Goal: Transaction & Acquisition: Purchase product/service

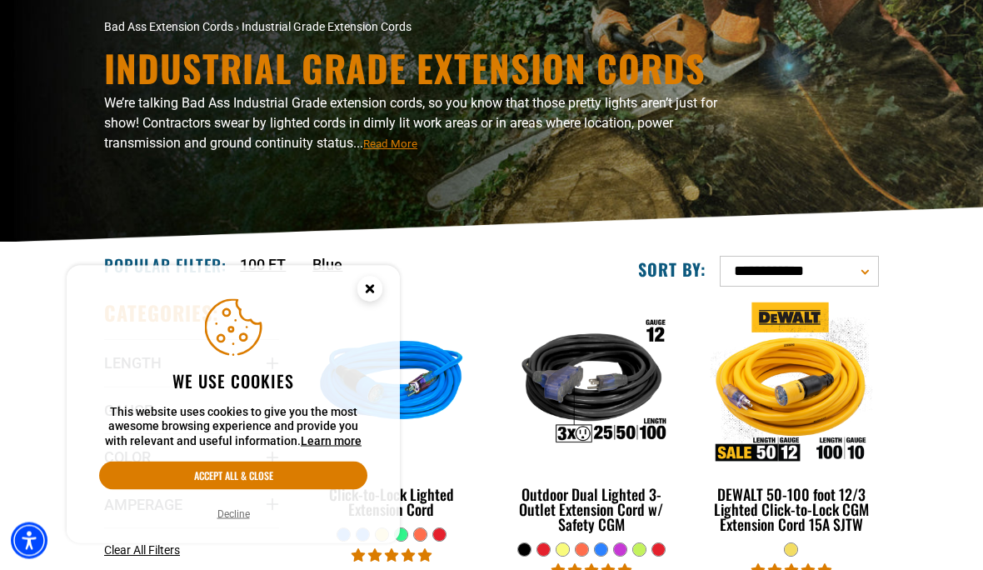
scroll to position [117, 0]
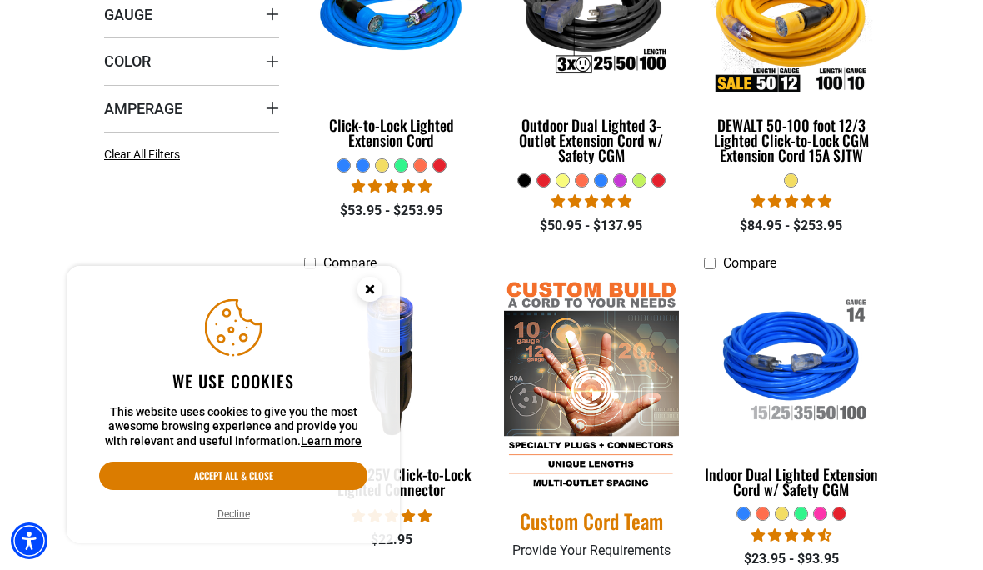
scroll to position [548, 0]
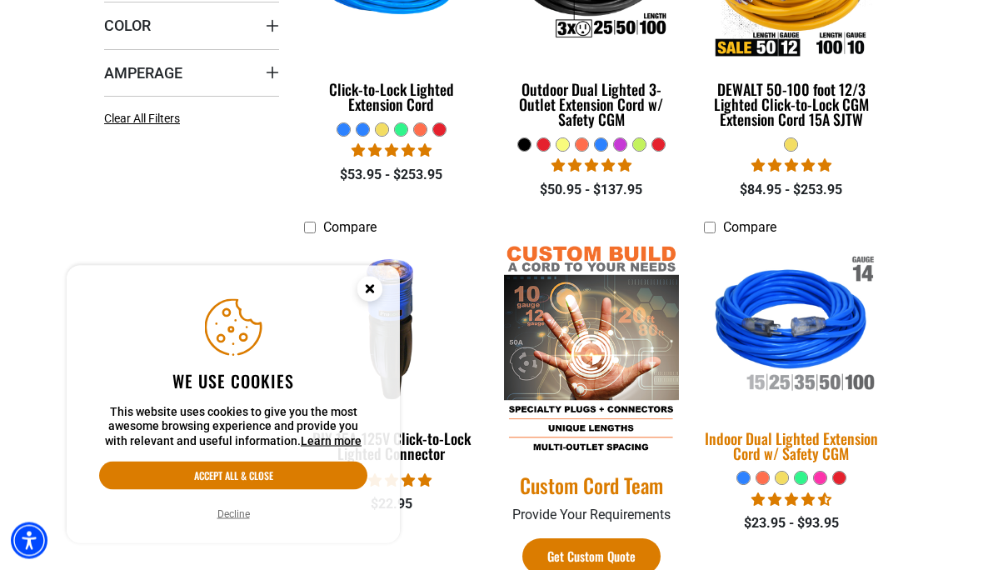
click at [814, 351] on img at bounding box center [792, 328] width 200 height 180
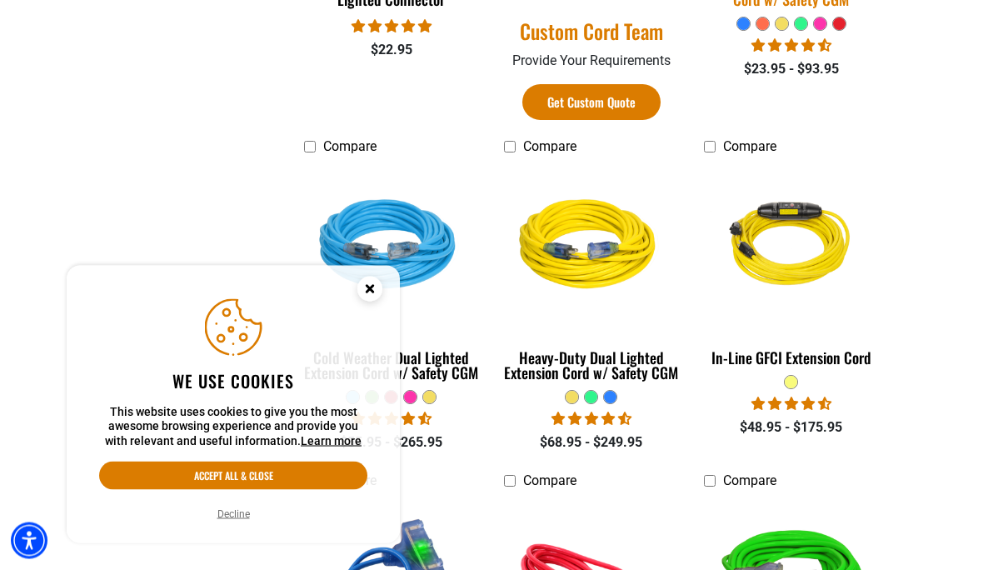
scroll to position [1003, 0]
click at [228, 522] on button "Decline" at bounding box center [233, 514] width 42 height 17
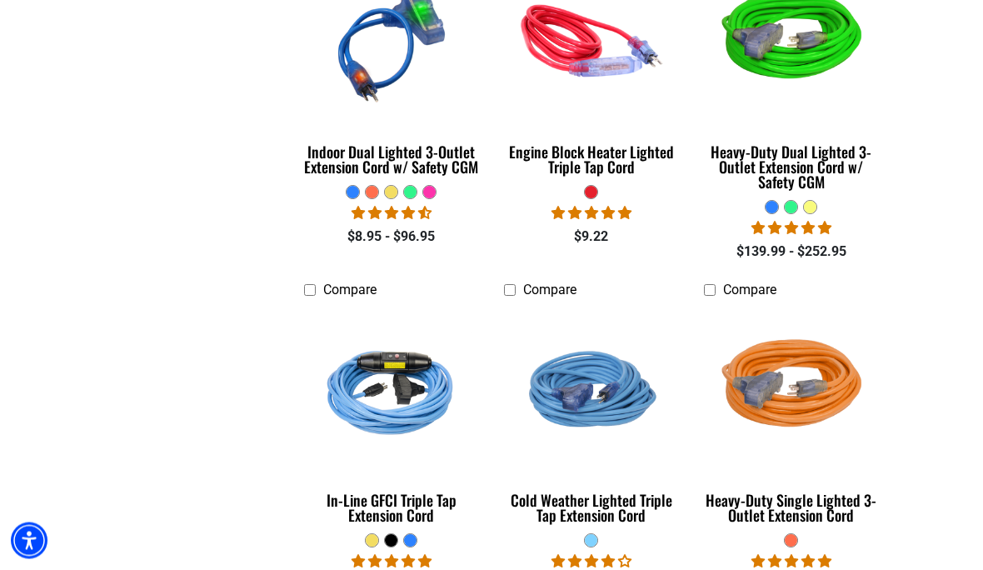
scroll to position [1542, 0]
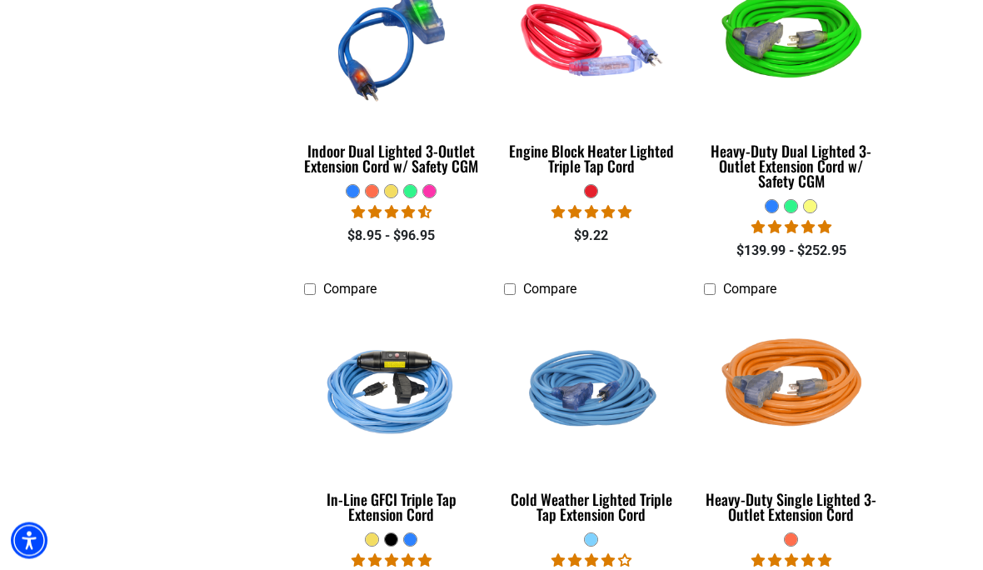
click at [911, 560] on section "**********" at bounding box center [491, 259] width 983 height 2883
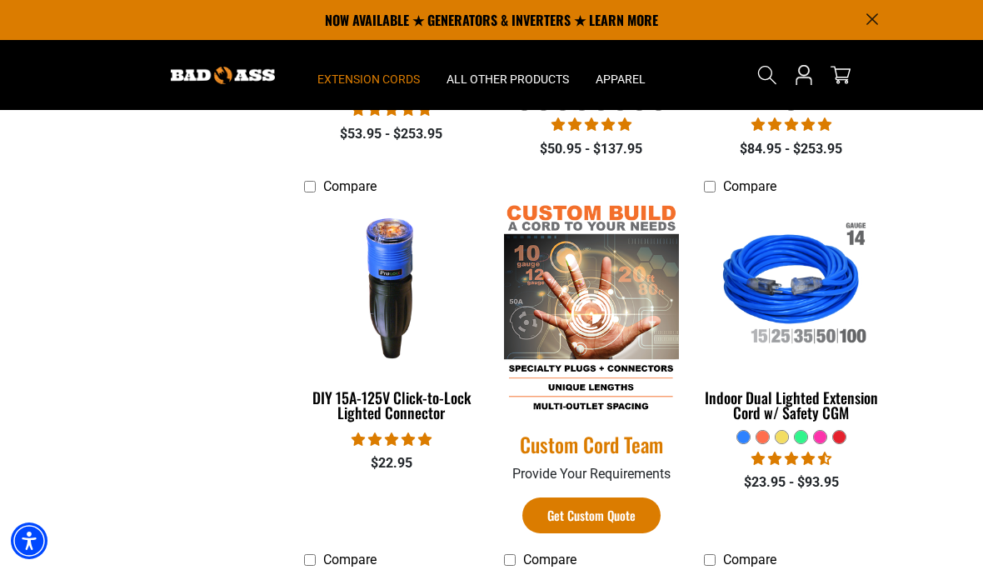
scroll to position [587, 0]
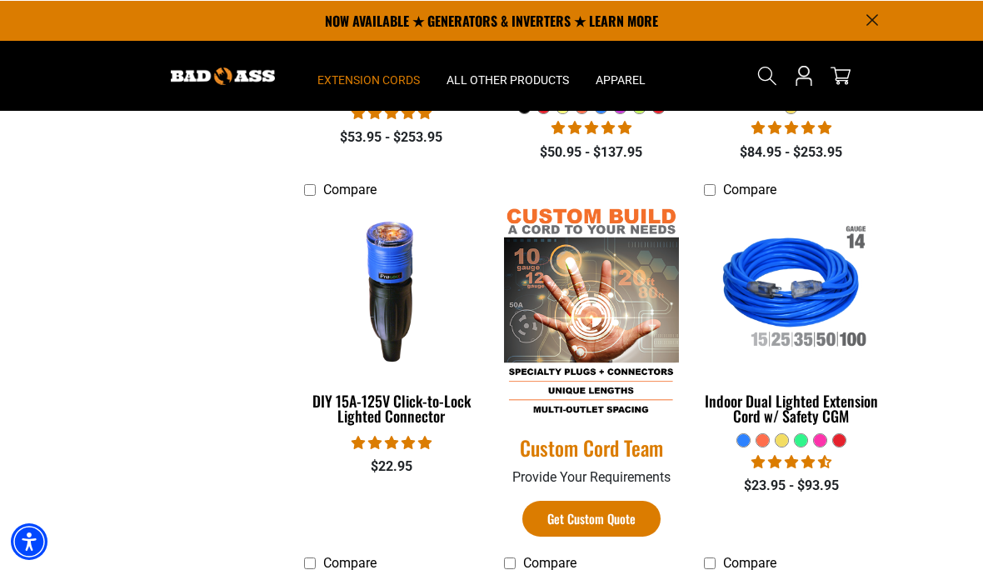
click at [378, 87] on summary "Extension Cords" at bounding box center [368, 75] width 129 height 70
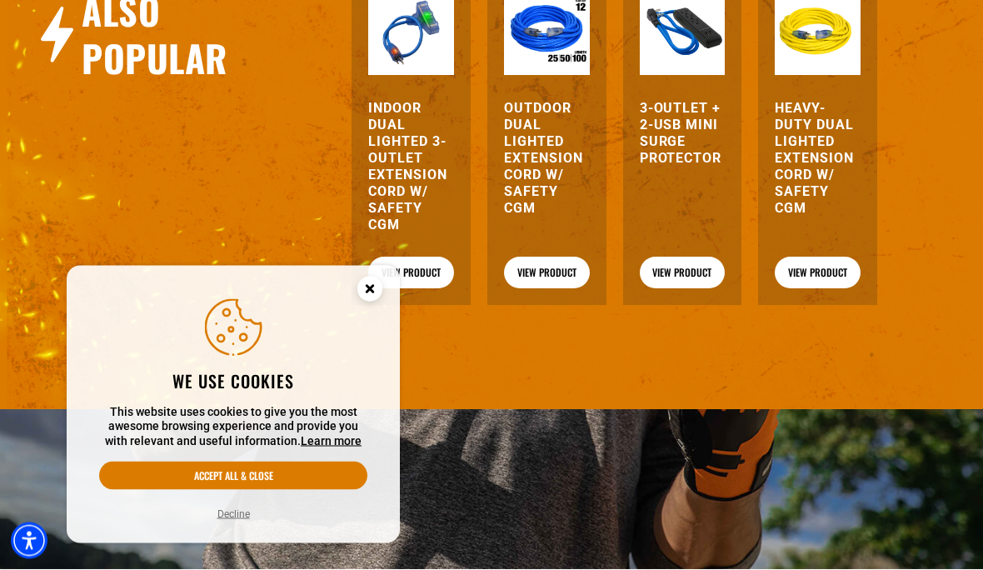
scroll to position [2111, 0]
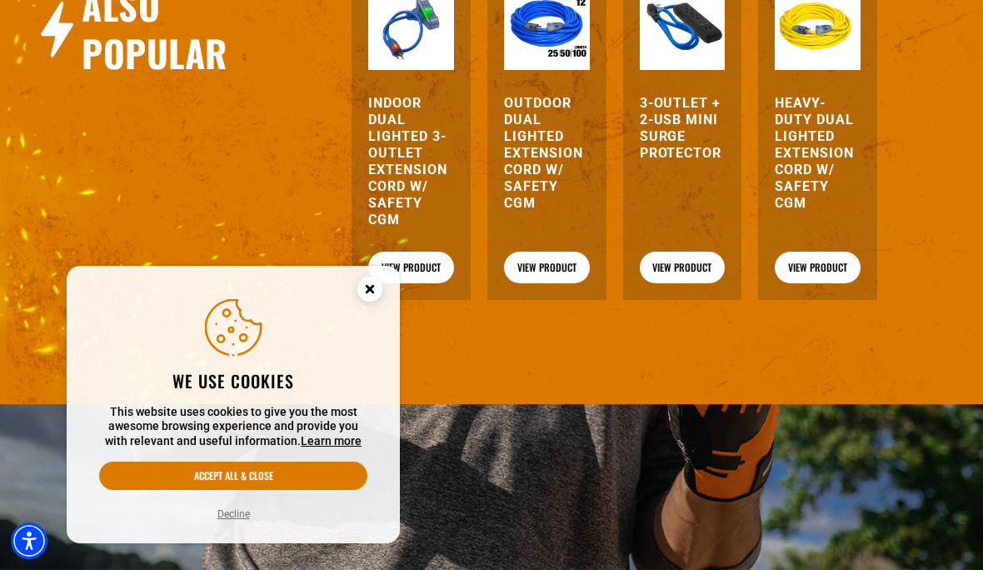
click at [553, 289] on div "Outdoor Dual Lighted Extension Cord w/ Safety CGM View Product" at bounding box center [546, 134] width 119 height 332
click at [538, 71] on img at bounding box center [547, 28] width 86 height 86
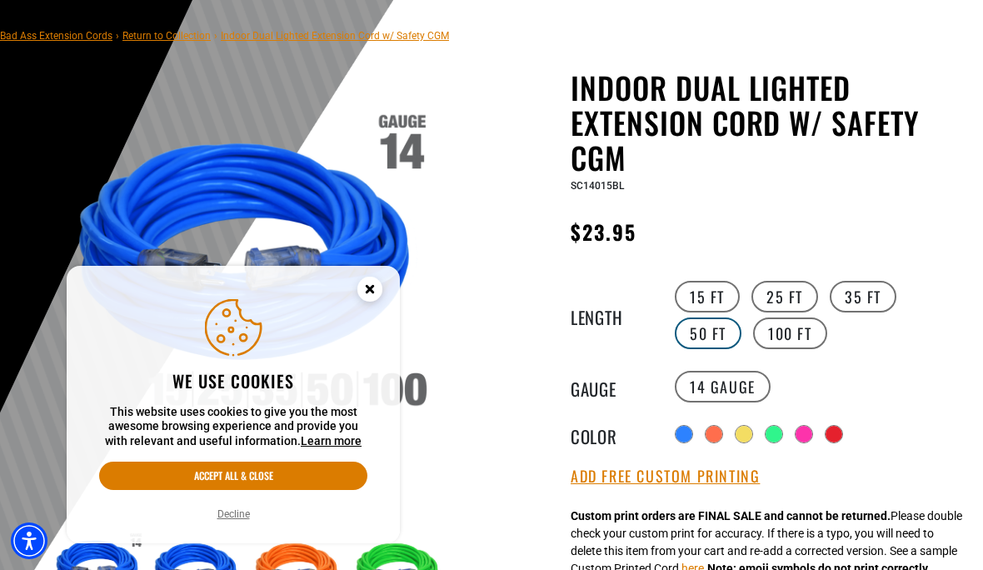
click at [697, 331] on label "50 FT" at bounding box center [708, 333] width 67 height 32
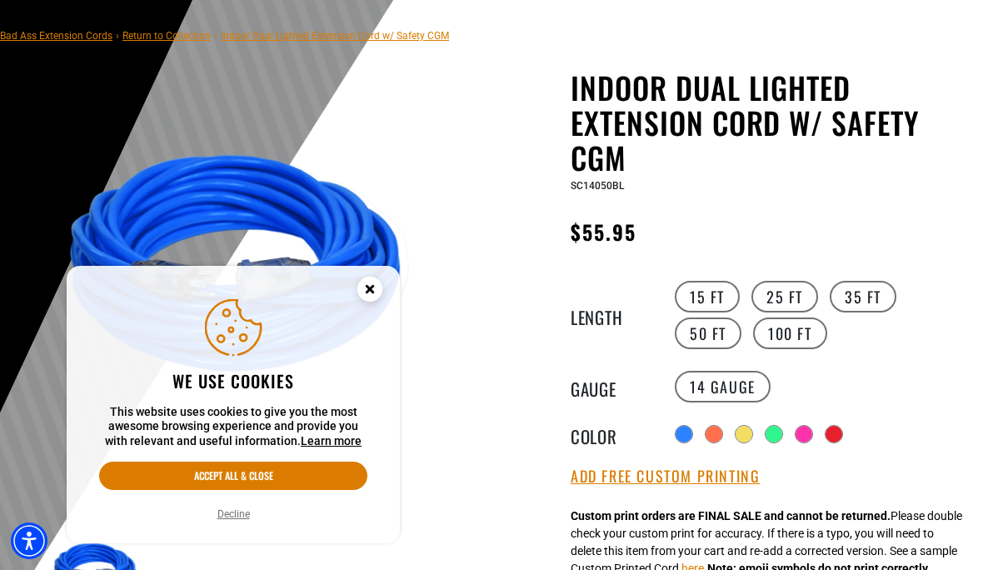
click at [237, 522] on button "Decline" at bounding box center [233, 514] width 42 height 17
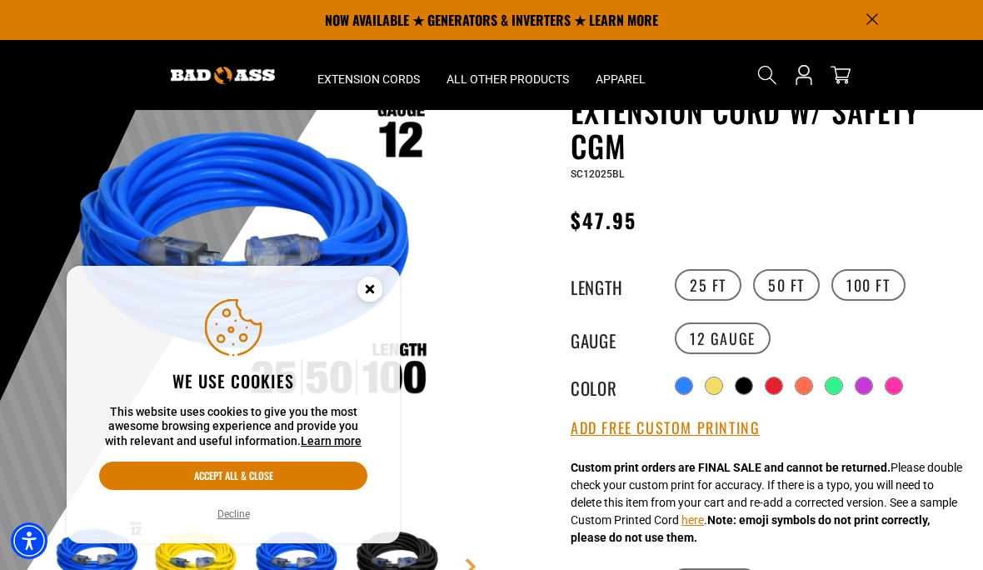
scroll to position [117, 0]
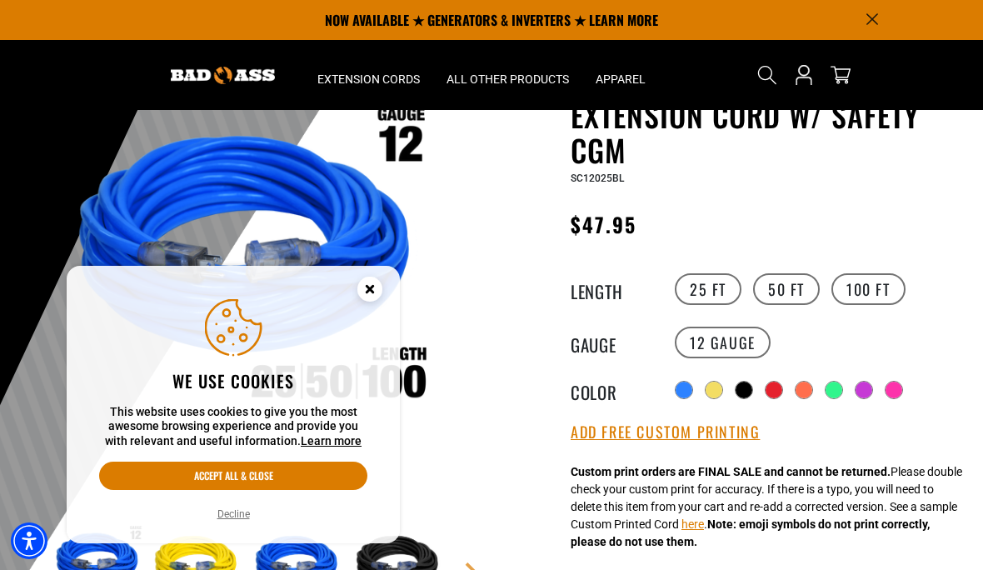
click at [224, 522] on button "Decline" at bounding box center [233, 514] width 42 height 17
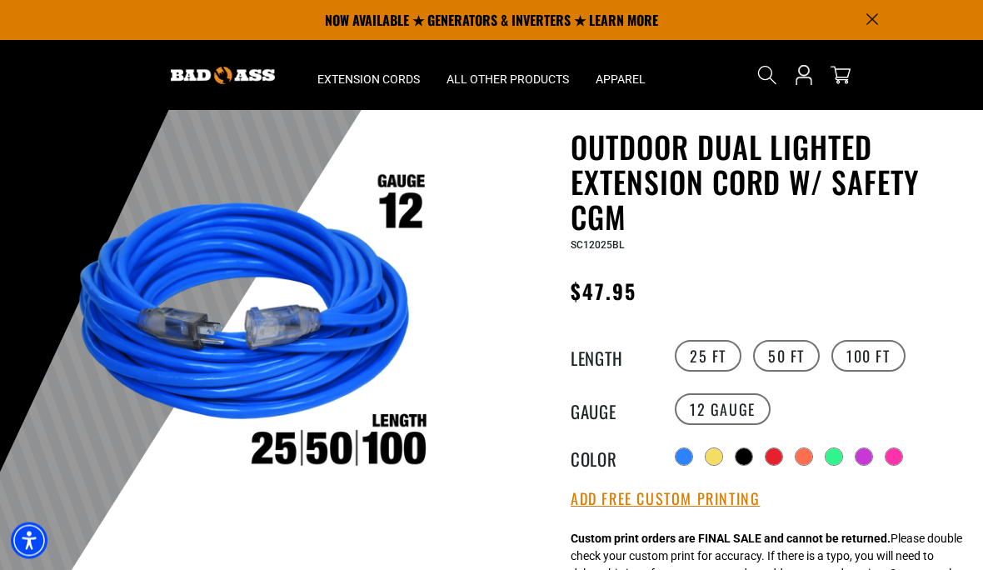
scroll to position [0, 0]
